Goal: Transaction & Acquisition: Purchase product/service

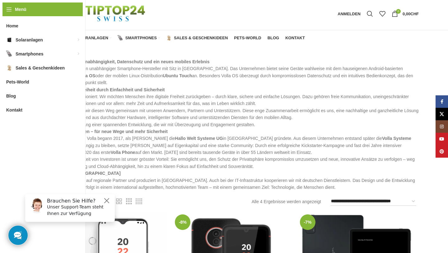
scroll to position [7, 0]
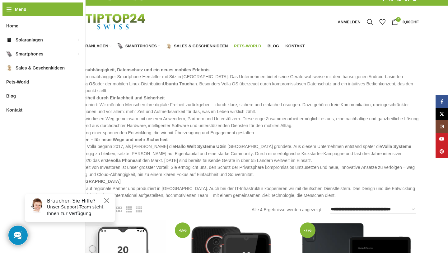
click at [249, 44] on span "Pets-World" at bounding box center [247, 46] width 27 height 5
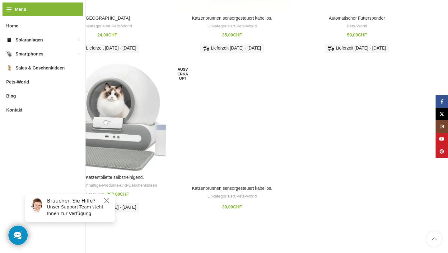
scroll to position [409, 0]
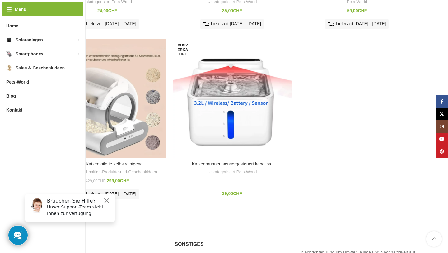
click at [121, 81] on div "Smarte Katzentoilette selbstreinigend." at bounding box center [118, 98] width 11 height 119
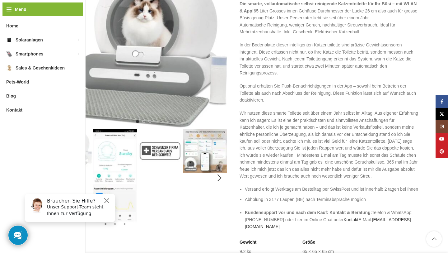
scroll to position [143, 0]
